Goal: Find specific page/section: Find specific page/section

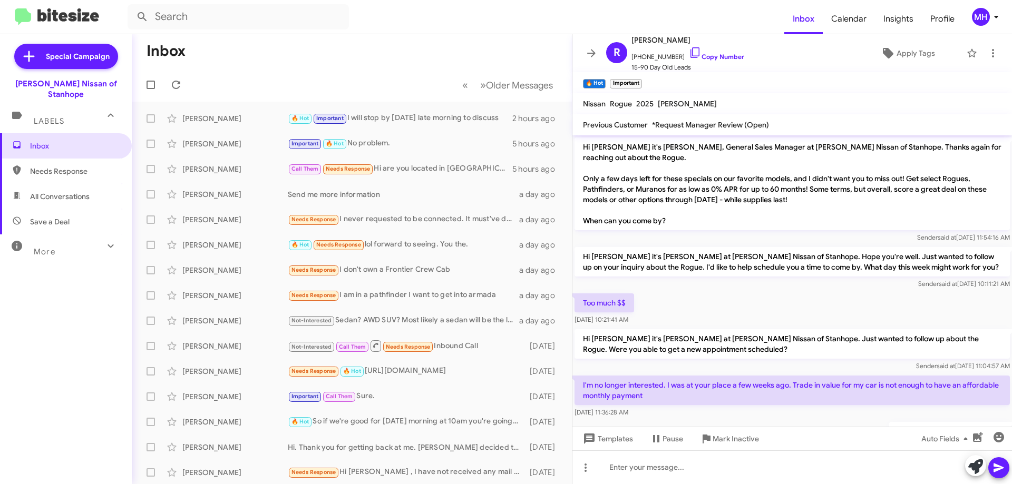
scroll to position [374, 0]
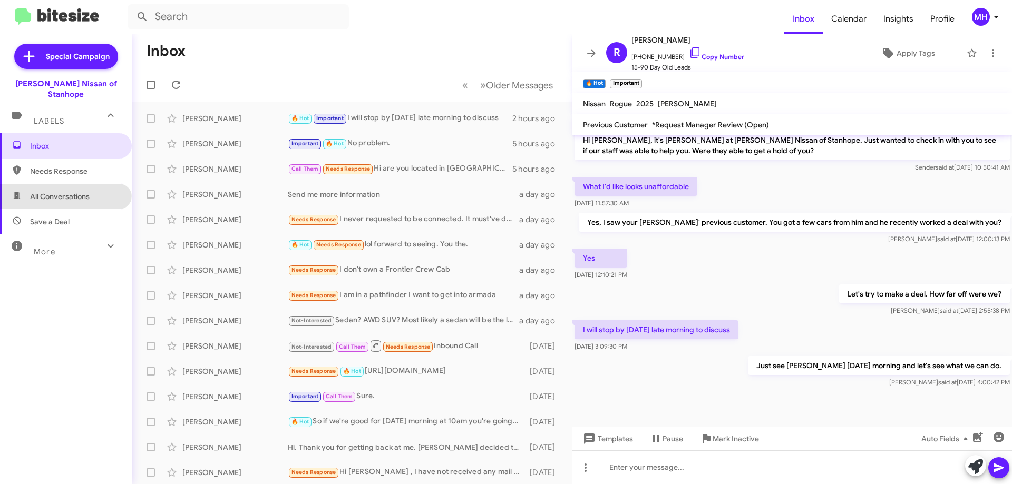
click at [65, 191] on span "All Conversations" at bounding box center [60, 196] width 60 height 11
type input "in:all-conversations"
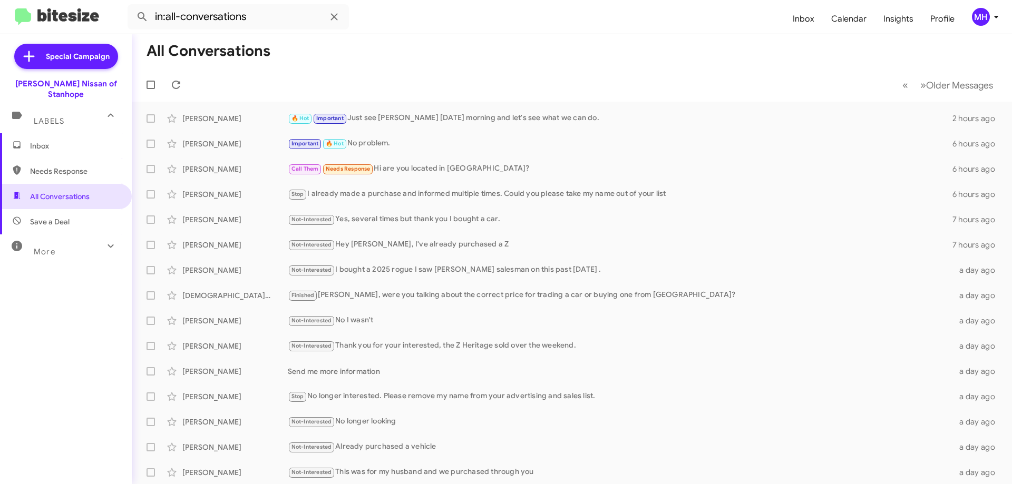
click at [70, 141] on span "Inbox" at bounding box center [75, 146] width 90 height 11
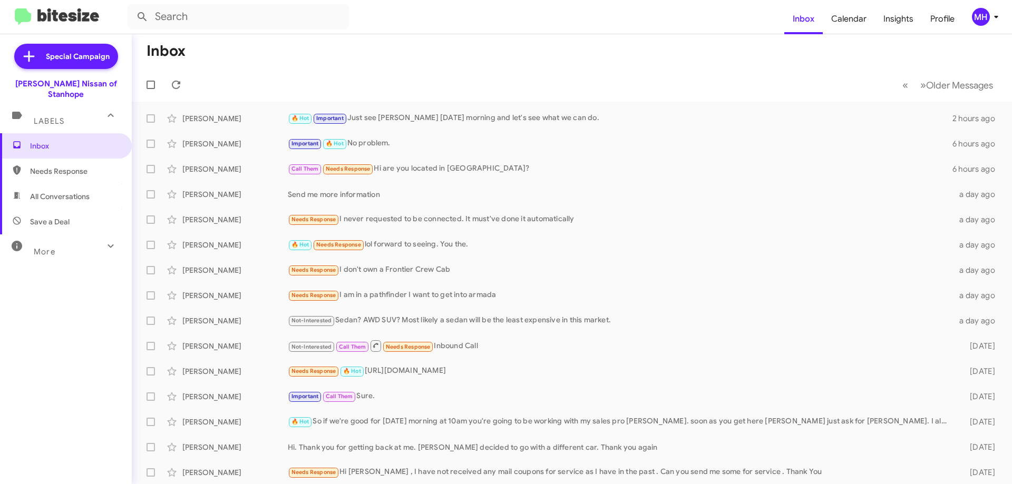
click at [36, 191] on span "All Conversations" at bounding box center [60, 196] width 60 height 11
type input "in:all-conversations"
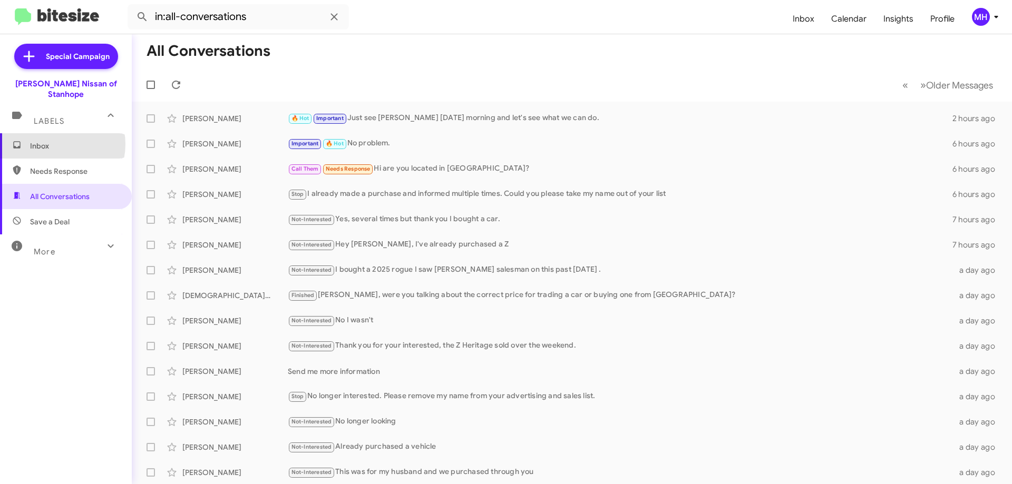
click at [54, 141] on span "Inbox" at bounding box center [75, 146] width 90 height 11
